Goal: Use online tool/utility: Utilize a website feature to perform a specific function

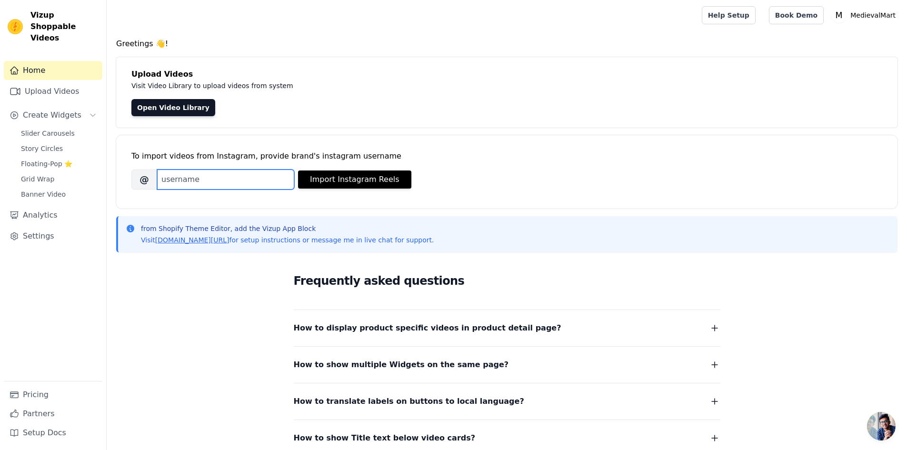
click at [198, 182] on input "Brand's Instagram Username" at bounding box center [225, 180] width 137 height 20
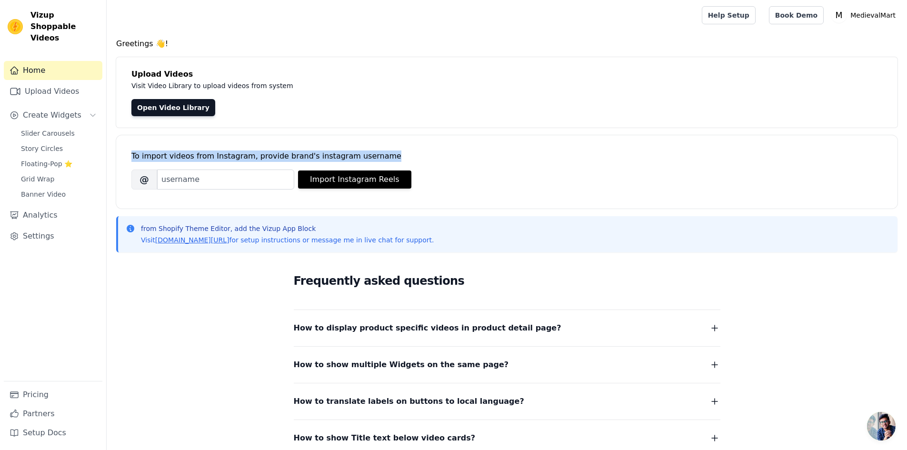
drag, startPoint x: 124, startPoint y: 153, endPoint x: 384, endPoint y: 148, distance: 260.0
click at [384, 148] on div "To import videos from Instagram, provide brand's instagram username Brand's Ins…" at bounding box center [506, 171] width 781 height 73
click at [504, 156] on div "To import videos from Instagram, provide brand's instagram username" at bounding box center [506, 155] width 751 height 11
click at [70, 82] on link "Upload Videos" at bounding box center [53, 91] width 99 height 19
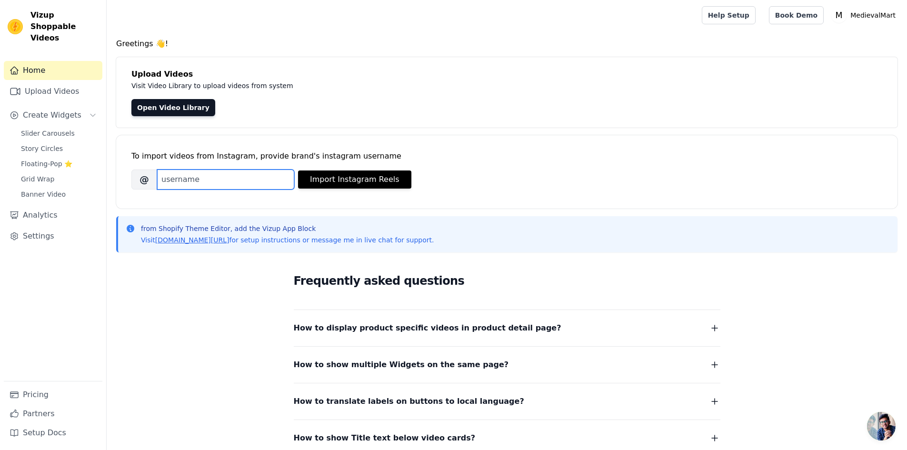
click at [249, 181] on input "Brand's Instagram Username" at bounding box center [225, 180] width 137 height 20
